Goal: Transaction & Acquisition: Purchase product/service

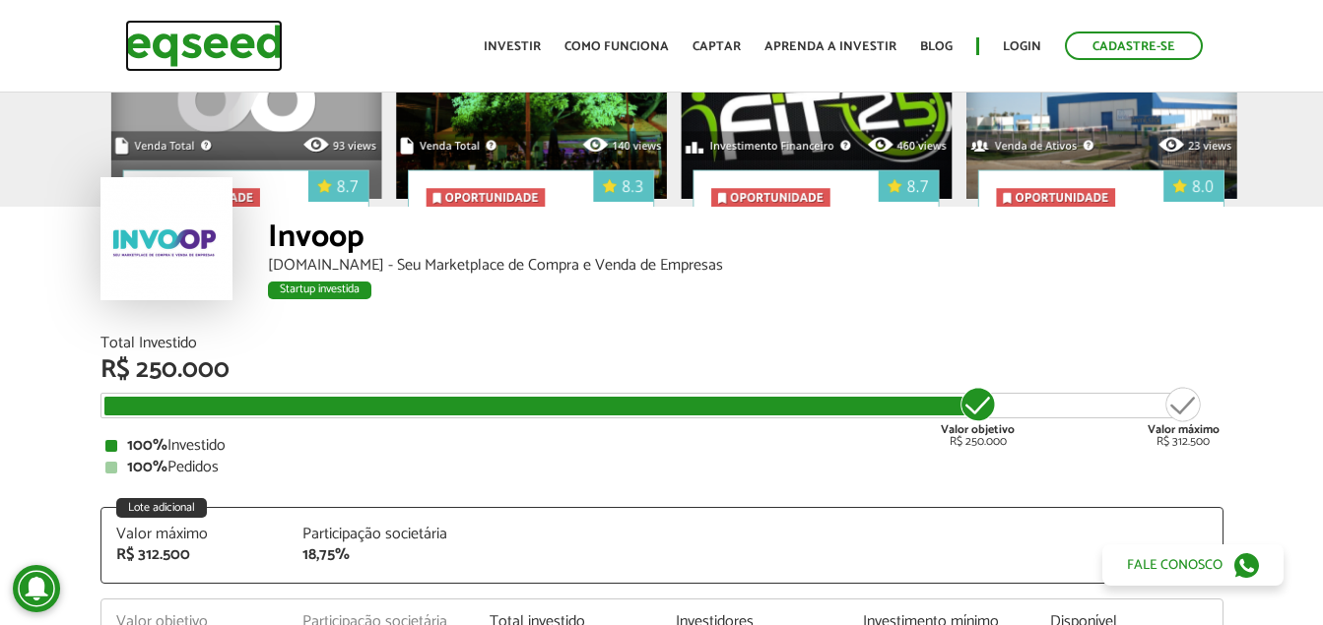
click at [267, 43] on img at bounding box center [204, 46] width 158 height 52
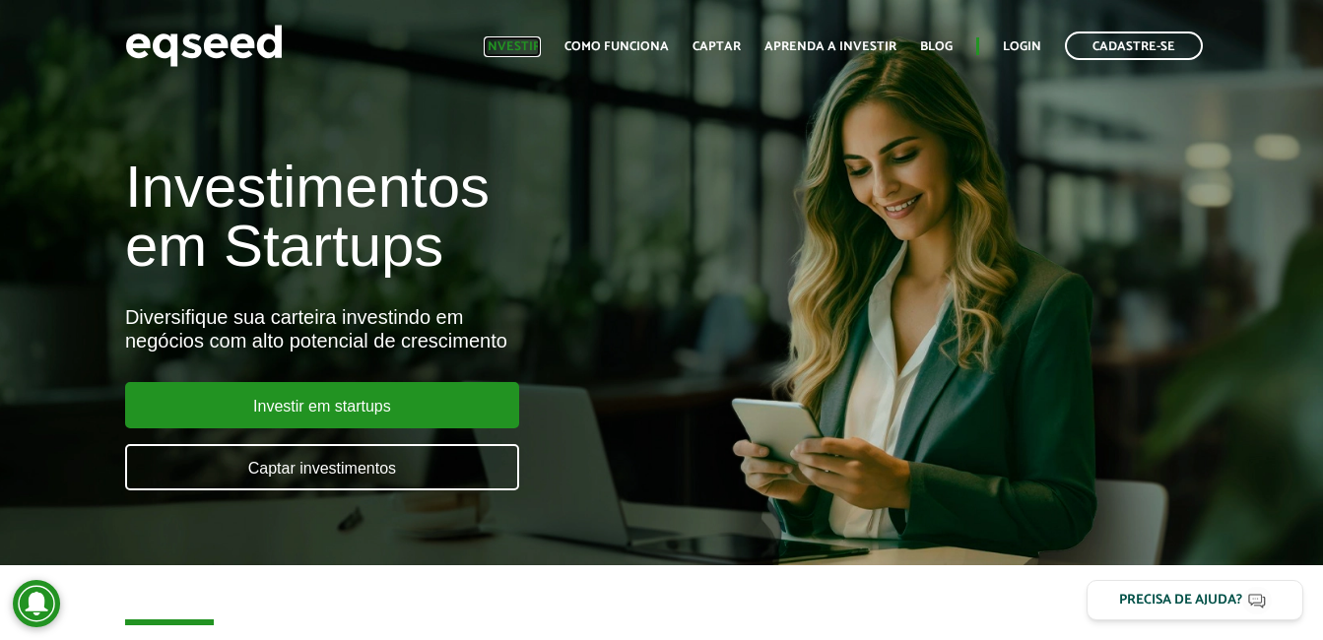
click at [538, 45] on link "Investir" at bounding box center [512, 46] width 57 height 13
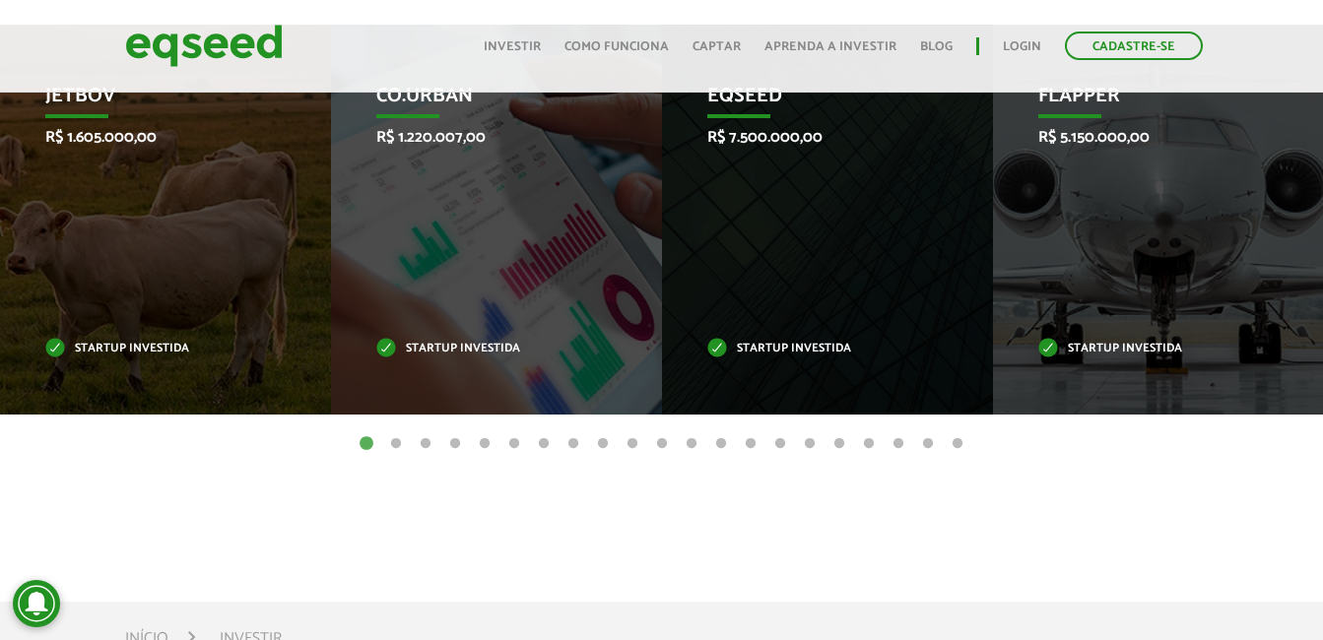
scroll to position [689, 0]
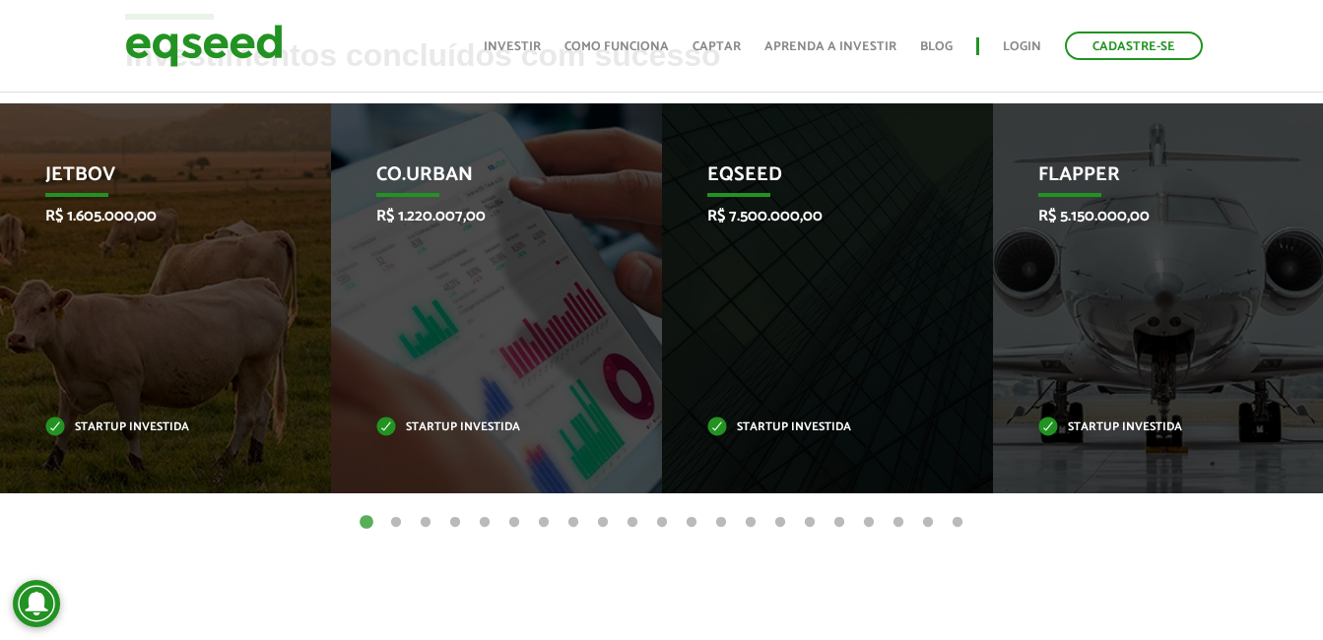
click at [390, 520] on button "2" at bounding box center [396, 523] width 20 height 20
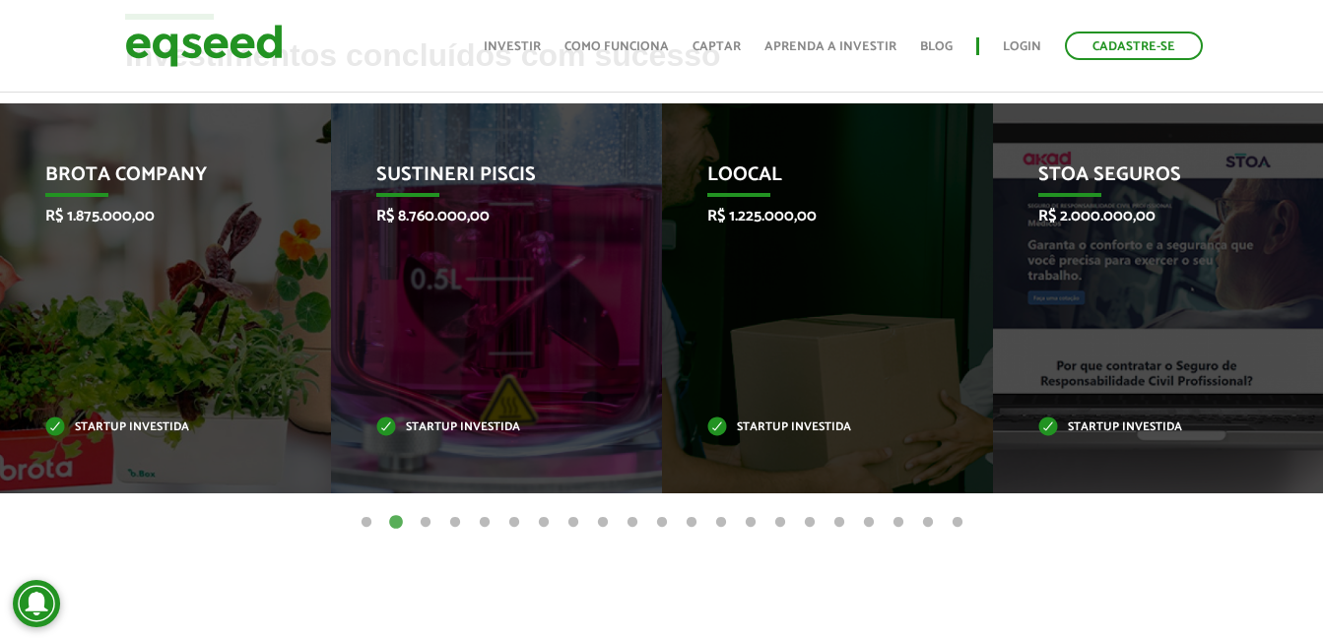
click at [425, 526] on button "3" at bounding box center [426, 523] width 20 height 20
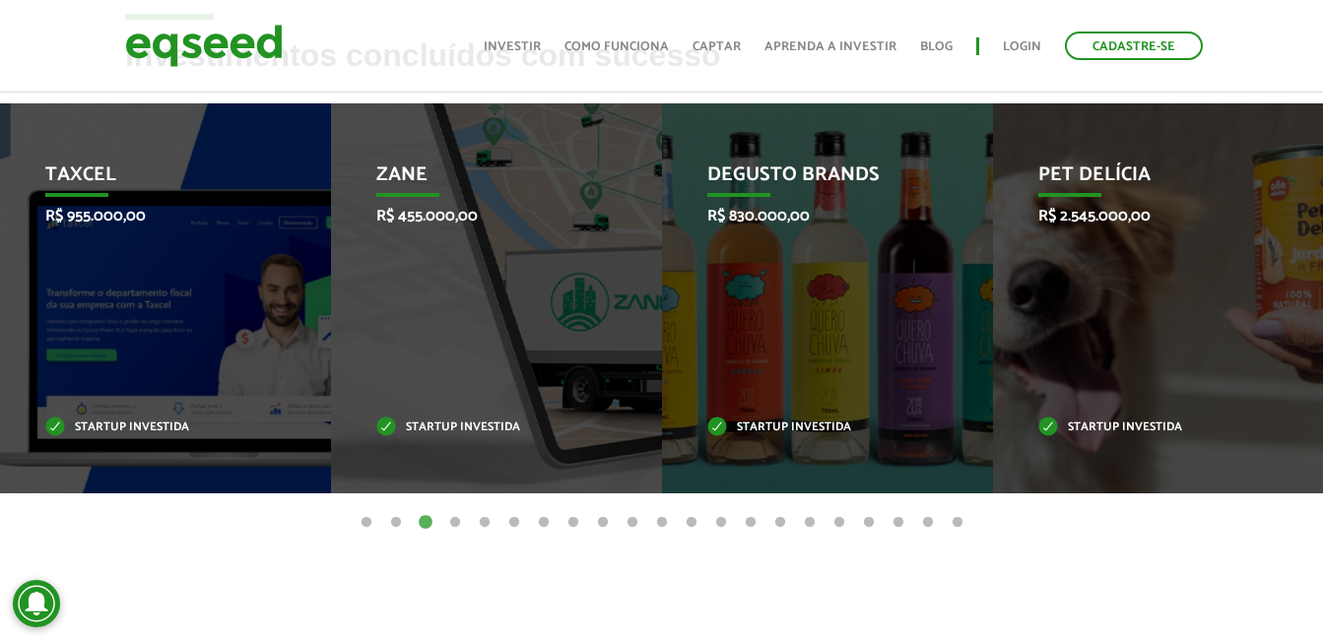
click at [460, 523] on button "4" at bounding box center [455, 523] width 20 height 20
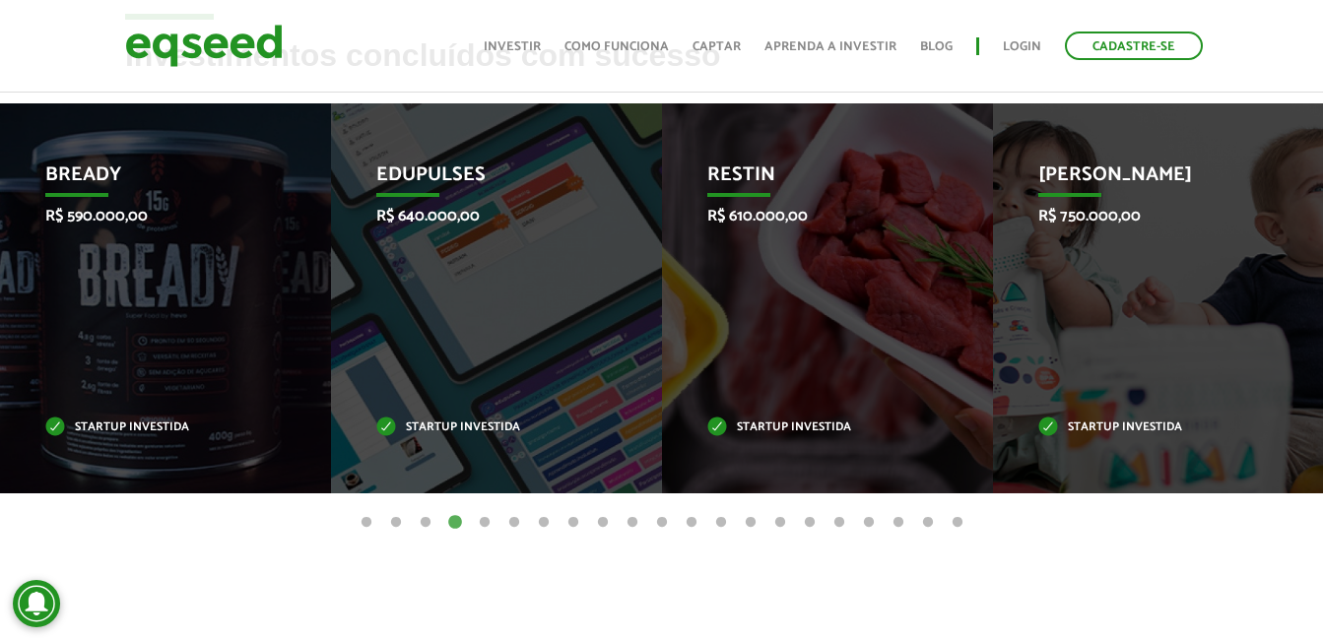
click at [958, 523] on button "21" at bounding box center [958, 523] width 20 height 20
